Goal: Check status: Check status

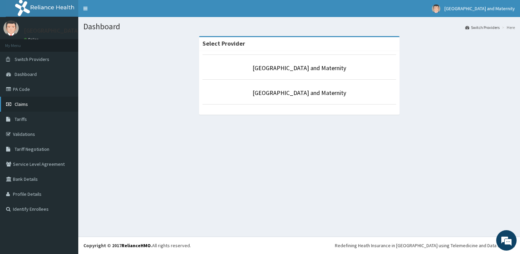
click at [32, 108] on link "Claims" at bounding box center [39, 104] width 78 height 15
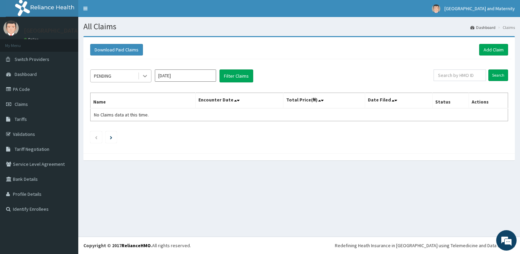
click at [145, 77] on icon at bounding box center [145, 75] width 7 height 7
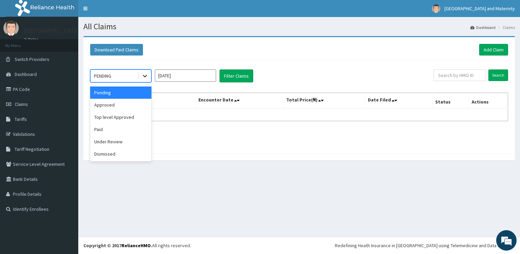
click at [145, 77] on icon at bounding box center [145, 75] width 7 height 7
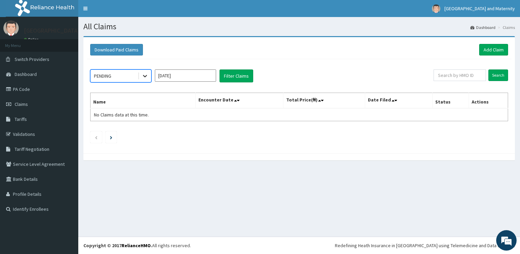
click at [145, 77] on icon at bounding box center [145, 75] width 7 height 7
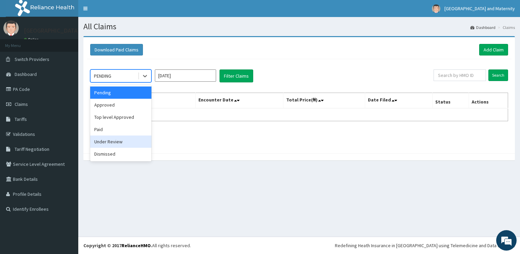
click at [140, 139] on div "Under Review" at bounding box center [120, 141] width 61 height 12
click at [140, 139] on ul at bounding box center [299, 137] width 418 height 12
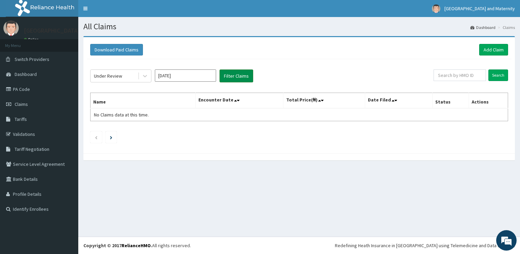
click at [245, 73] on button "Filter Claims" at bounding box center [236, 75] width 34 height 13
